Goal: Navigation & Orientation: Find specific page/section

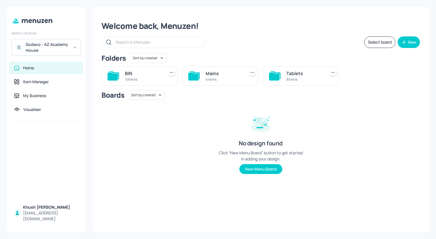
click at [61, 49] on div "Sodexo - AZ Academy House" at bounding box center [48, 48] width 44 height 12
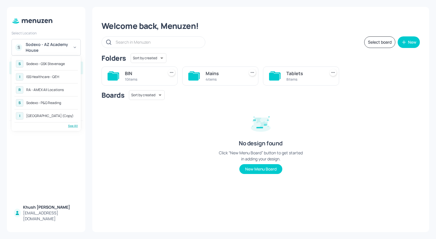
click at [50, 89] on div "RA - AMEX All Locations" at bounding box center [44, 89] width 37 height 3
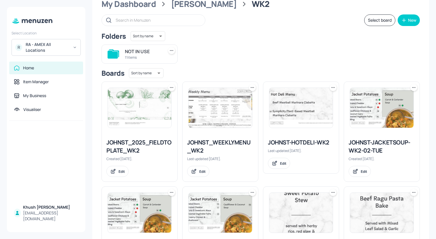
scroll to position [22, 0]
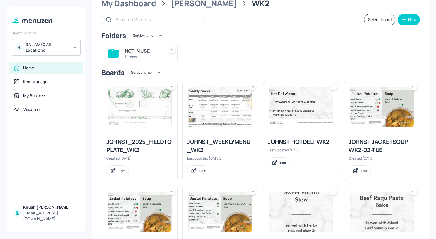
click at [233, 108] on img at bounding box center [220, 107] width 63 height 40
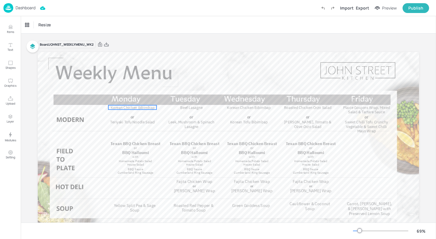
click at [146, 107] on span "Korean Chicken Bibimbap" at bounding box center [133, 107] width 44 height 5
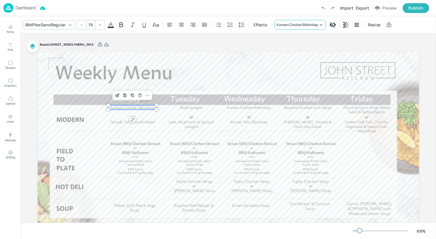
click at [310, 26] on div "Korean Chicken Bibimbap" at bounding box center [298, 24] width 42 height 5
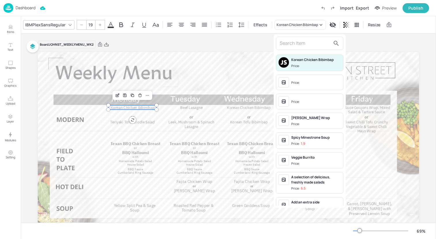
click at [300, 45] on input "text" at bounding box center [305, 43] width 51 height 9
click at [5, 8] on div at bounding box center [218, 119] width 436 height 239
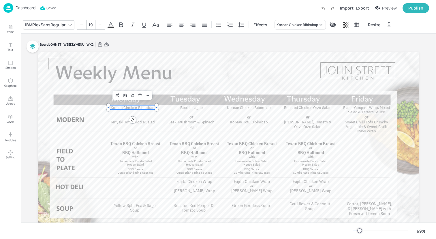
click at [6, 8] on div "Korean Chicken Bibimbap Price: Price: Price: Fajita Halloumi Wrap Price: Spicy …" at bounding box center [218, 120] width 436 height 236
click at [6, 8] on img at bounding box center [8, 8] width 10 height 10
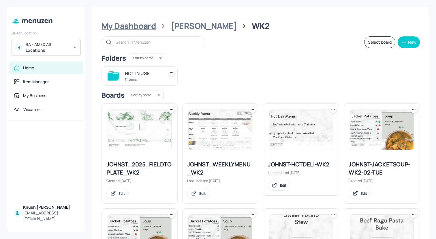
click at [138, 23] on div "My Dashboard" at bounding box center [129, 26] width 55 height 10
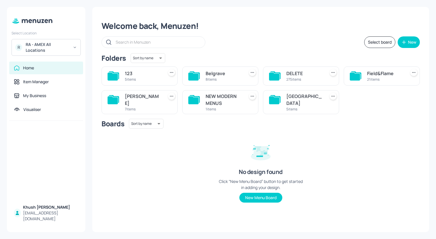
click at [138, 99] on div "[PERSON_NAME]" at bounding box center [143, 100] width 36 height 14
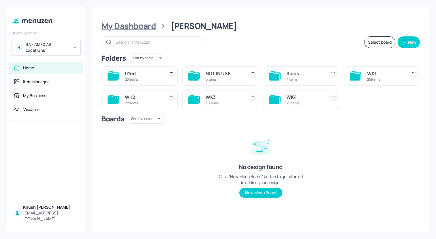
click at [144, 25] on div "My Dashboard" at bounding box center [129, 26] width 55 height 10
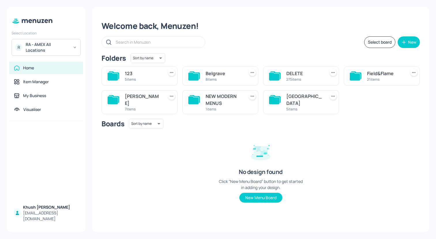
click at [142, 99] on div "[PERSON_NAME]" at bounding box center [143, 100] width 36 height 14
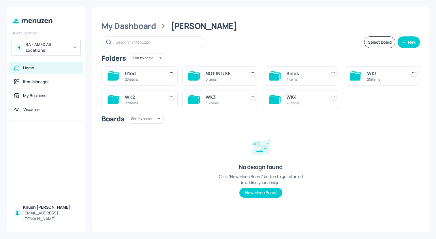
click at [367, 79] on div "WK1 25 items" at bounding box center [382, 75] width 76 height 19
click at [371, 72] on div "WK1" at bounding box center [385, 73] width 36 height 7
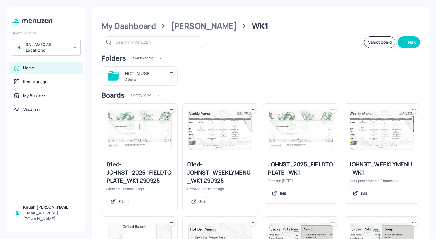
click at [364, 123] on img at bounding box center [381, 130] width 63 height 40
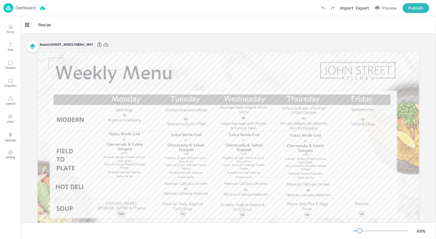
click at [5, 7] on img at bounding box center [8, 8] width 10 height 10
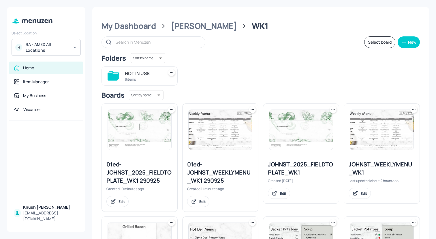
click at [224, 141] on img at bounding box center [220, 130] width 63 height 40
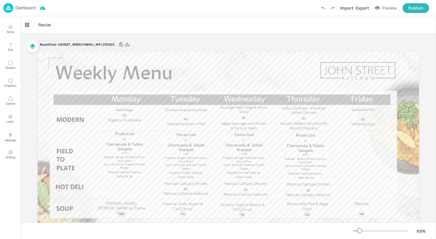
click at [7, 9] on img at bounding box center [8, 8] width 10 height 10
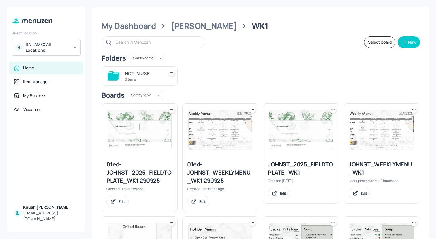
click at [389, 144] on img at bounding box center [381, 130] width 63 height 40
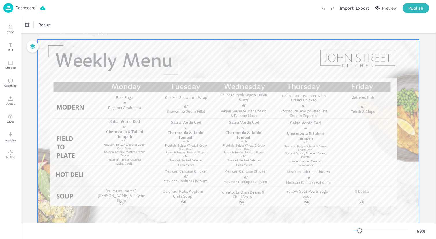
scroll to position [13, 0]
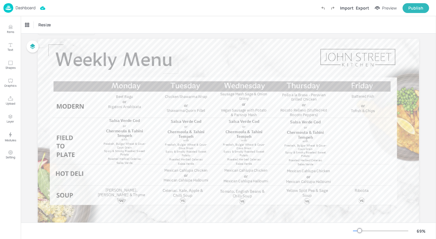
click at [7, 5] on img at bounding box center [8, 8] width 10 height 10
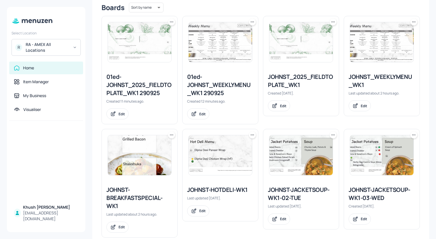
scroll to position [91, 0]
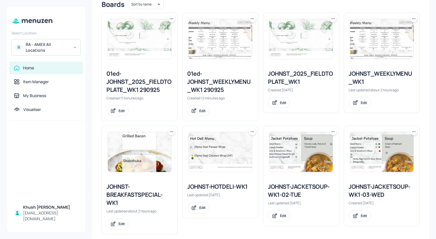
click at [226, 166] on img at bounding box center [220, 152] width 63 height 40
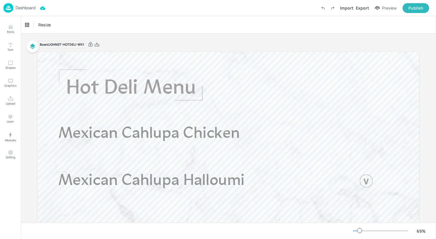
click at [5, 8] on img at bounding box center [8, 8] width 10 height 10
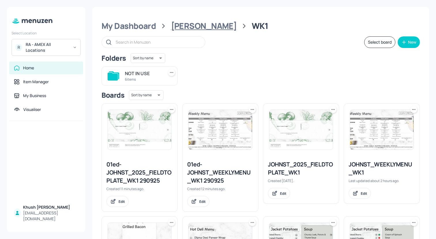
click at [187, 26] on div "[PERSON_NAME]" at bounding box center [204, 26] width 66 height 10
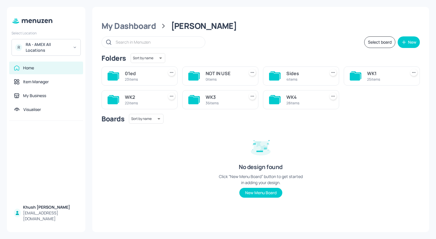
click at [130, 98] on div "WK2" at bounding box center [143, 96] width 36 height 7
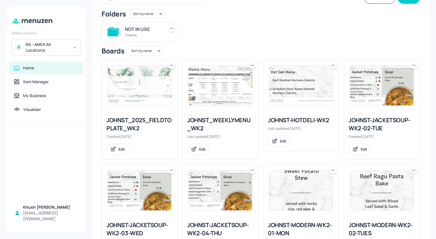
scroll to position [46, 0]
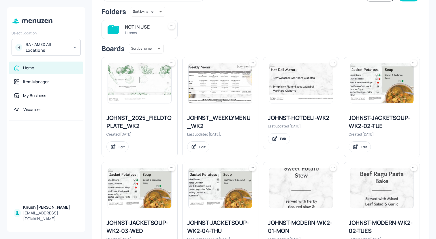
click at [155, 117] on div "JOHNST_2025_FIELDTOPLATE_WK2" at bounding box center [139, 122] width 66 height 16
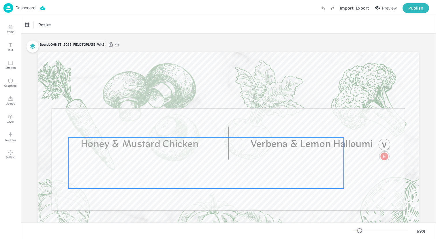
click at [139, 149] on span "Honey & Mustard Chicken" at bounding box center [140, 144] width 118 height 10
click at [10, 9] on img at bounding box center [8, 8] width 10 height 10
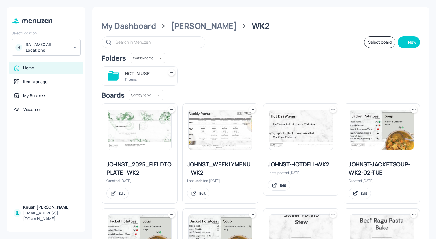
click at [217, 141] on img at bounding box center [220, 130] width 63 height 40
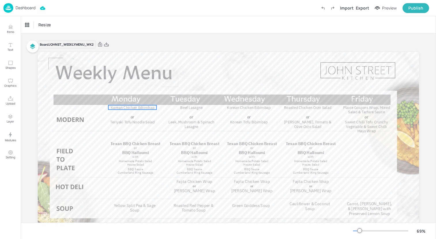
click at [136, 107] on span "Korean Chicken Bibimbap" at bounding box center [133, 107] width 44 height 5
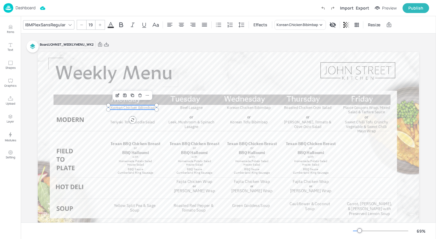
click at [6, 5] on img at bounding box center [8, 8] width 10 height 10
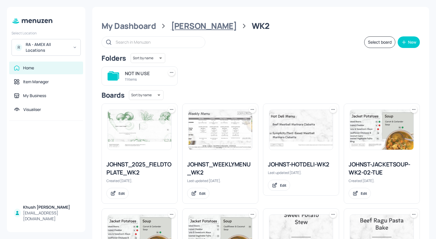
click at [183, 27] on div "[PERSON_NAME]" at bounding box center [204, 26] width 66 height 10
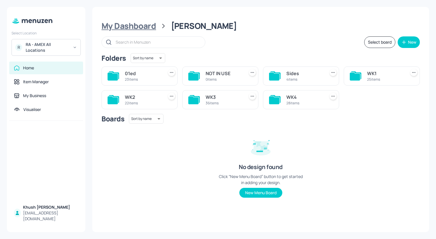
click at [147, 28] on div "My Dashboard" at bounding box center [129, 26] width 55 height 10
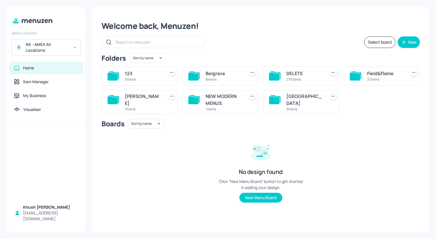
click at [135, 94] on div "[PERSON_NAME]" at bounding box center [143, 100] width 36 height 14
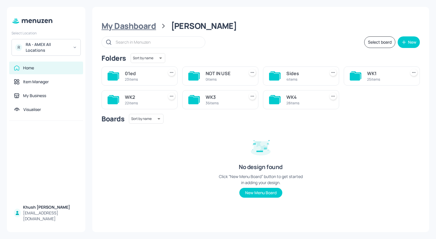
click at [143, 24] on div "My Dashboard" at bounding box center [129, 26] width 55 height 10
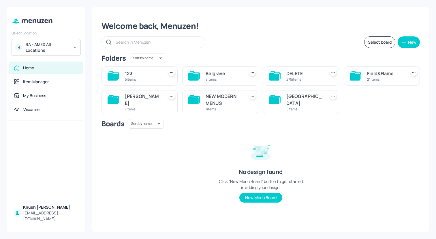
click at [141, 106] on div "7 items" at bounding box center [143, 108] width 36 height 5
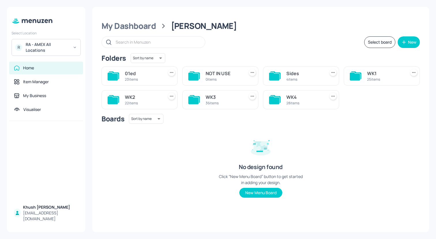
click at [365, 76] on div "WK1 25 items" at bounding box center [382, 75] width 76 height 19
click at [372, 74] on div "WK1" at bounding box center [385, 73] width 36 height 7
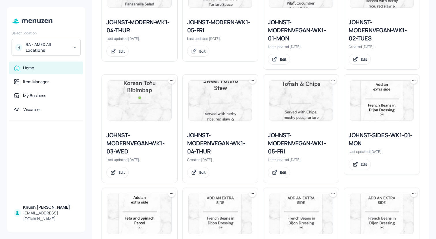
scroll to position [535, 0]
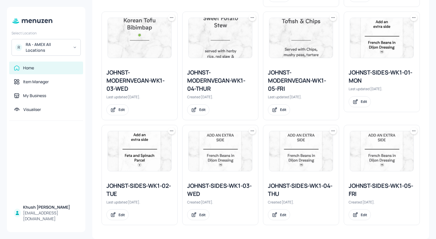
click at [370, 73] on div "JOHNST-SIDES-WK1-01-MON" at bounding box center [382, 76] width 66 height 16
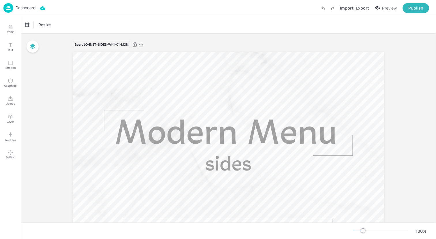
click at [7, 6] on img at bounding box center [8, 8] width 10 height 10
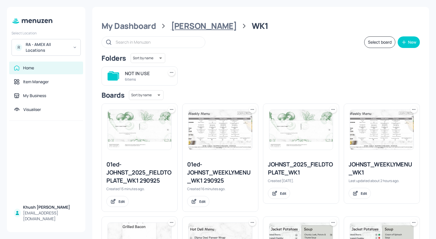
click at [187, 28] on div "[PERSON_NAME]" at bounding box center [204, 26] width 66 height 10
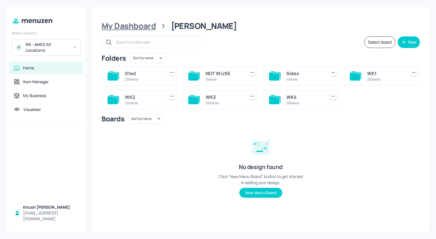
click at [139, 27] on div "My Dashboard" at bounding box center [129, 26] width 55 height 10
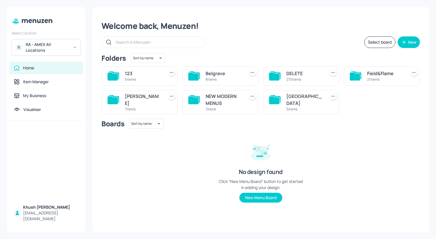
click at [174, 25] on div "Welcome back, Menuzen!" at bounding box center [261, 26] width 318 height 10
click at [137, 96] on div "[PERSON_NAME]" at bounding box center [143, 100] width 36 height 14
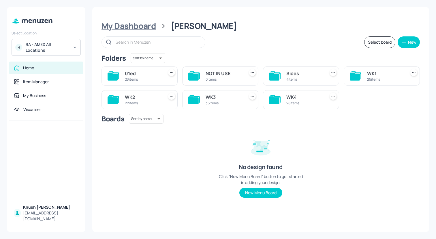
click at [137, 31] on div "My Dashboard" at bounding box center [129, 26] width 55 height 10
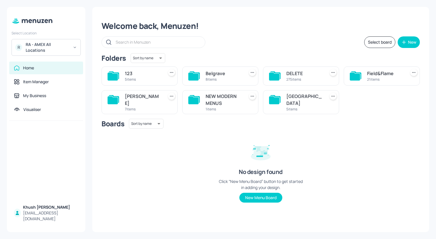
click at [143, 106] on div "7 items" at bounding box center [143, 108] width 36 height 5
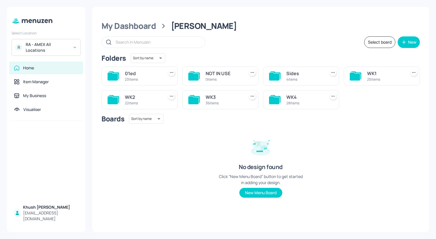
click at [355, 74] on icon at bounding box center [355, 76] width 10 height 8
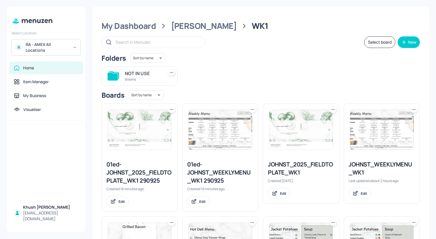
scroll to position [535, 0]
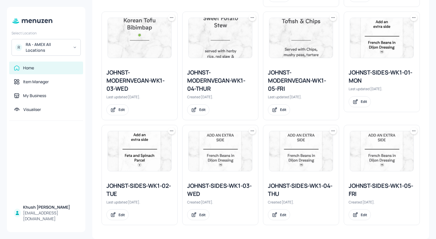
click at [366, 74] on div "JOHNST-SIDES-WK1-01-MON" at bounding box center [382, 76] width 66 height 16
